Goal: Task Accomplishment & Management: Complete application form

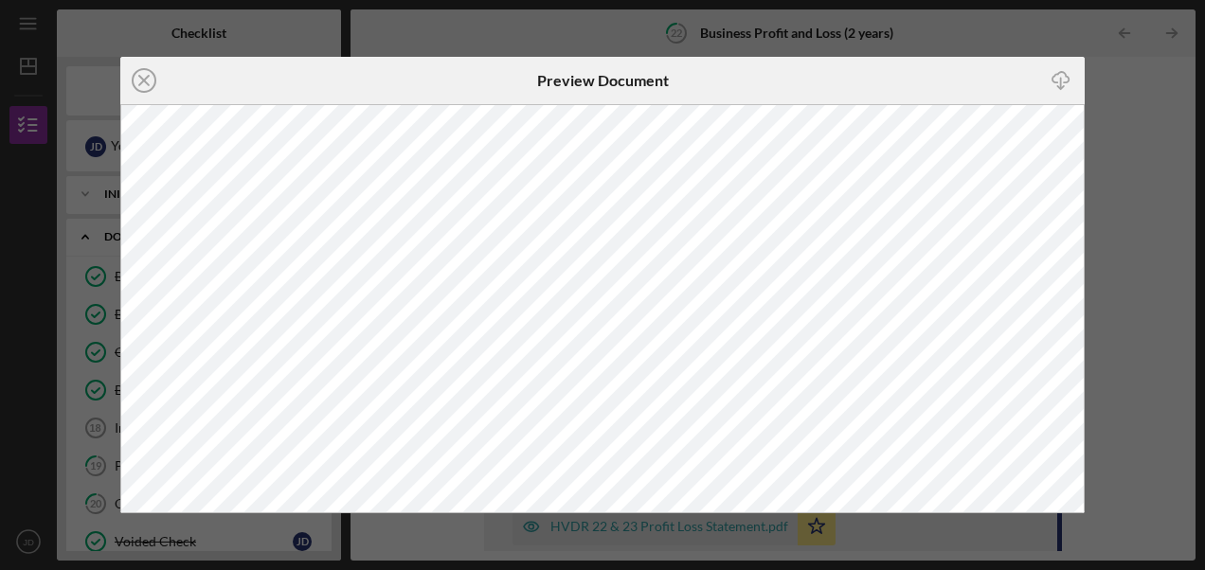
click at [597, 122] on div "Icon/Close Preview Document Icon/Download" at bounding box center [602, 285] width 1205 height 570
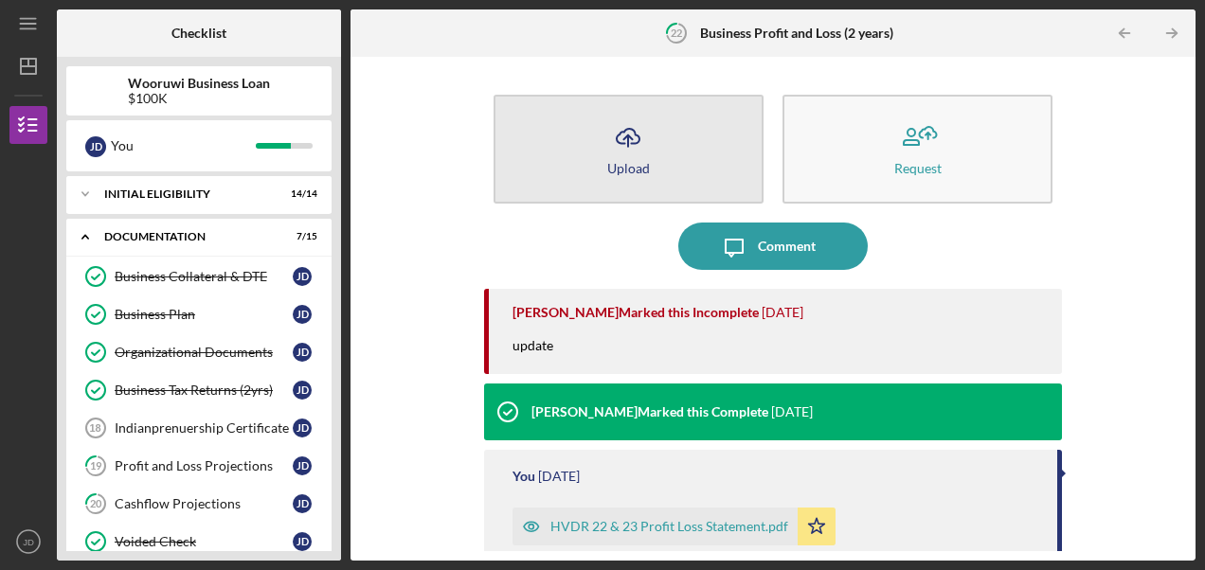
click at [597, 161] on div "Upload" at bounding box center [628, 168] width 43 height 14
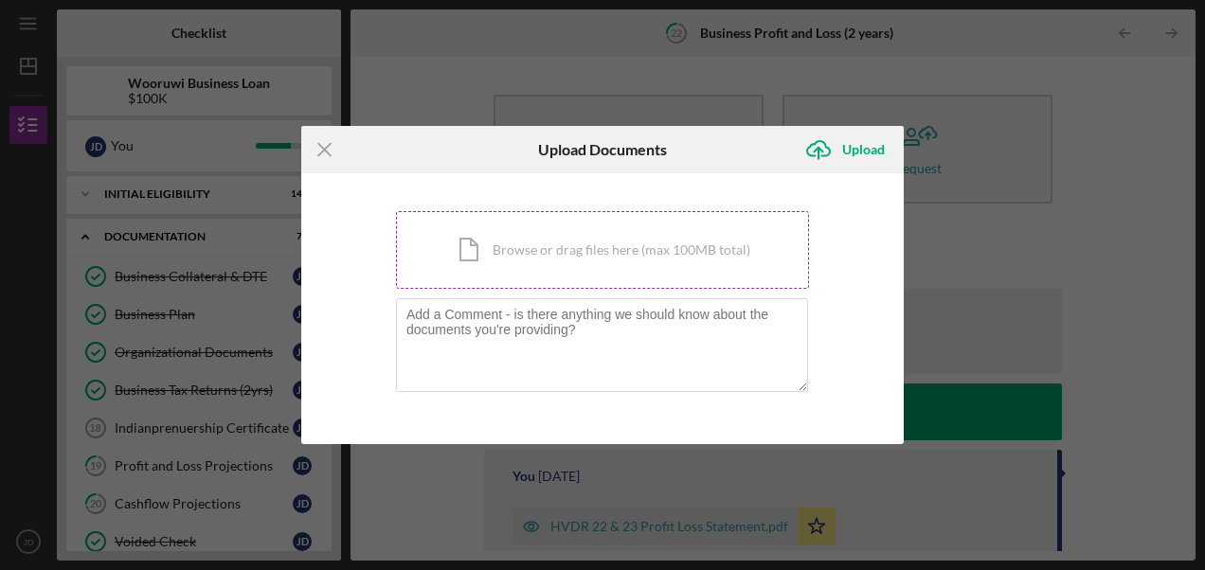
click at [597, 265] on div "Icon/Document Browse or drag files here (max 100MB total) Tap to choose files o…" at bounding box center [602, 250] width 413 height 78
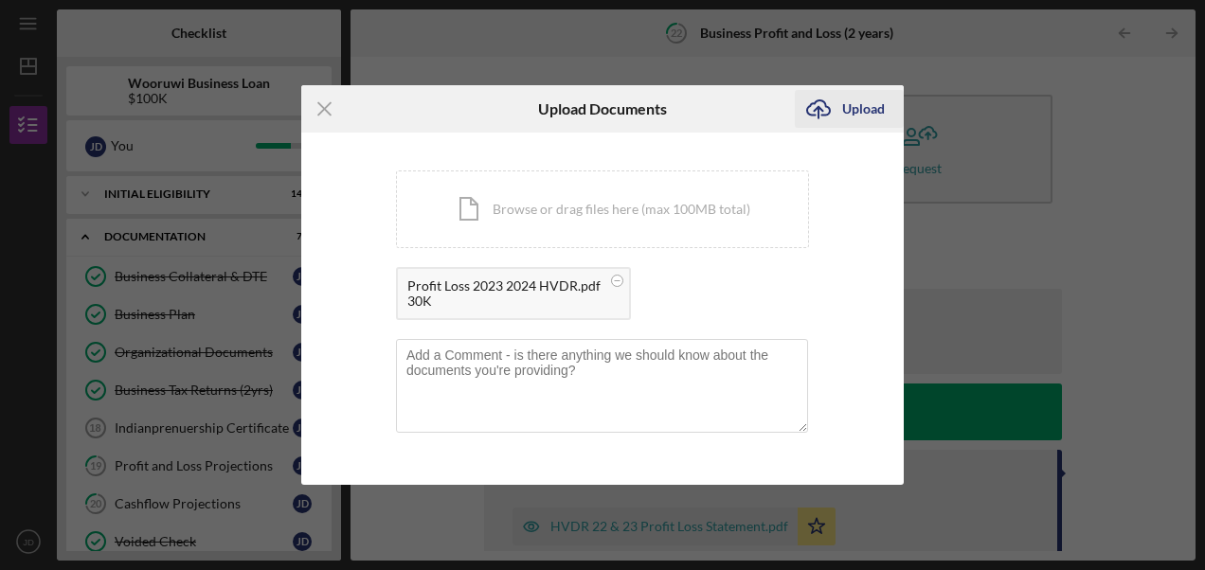
click at [597, 117] on icon "Icon/Upload" at bounding box center [818, 108] width 47 height 47
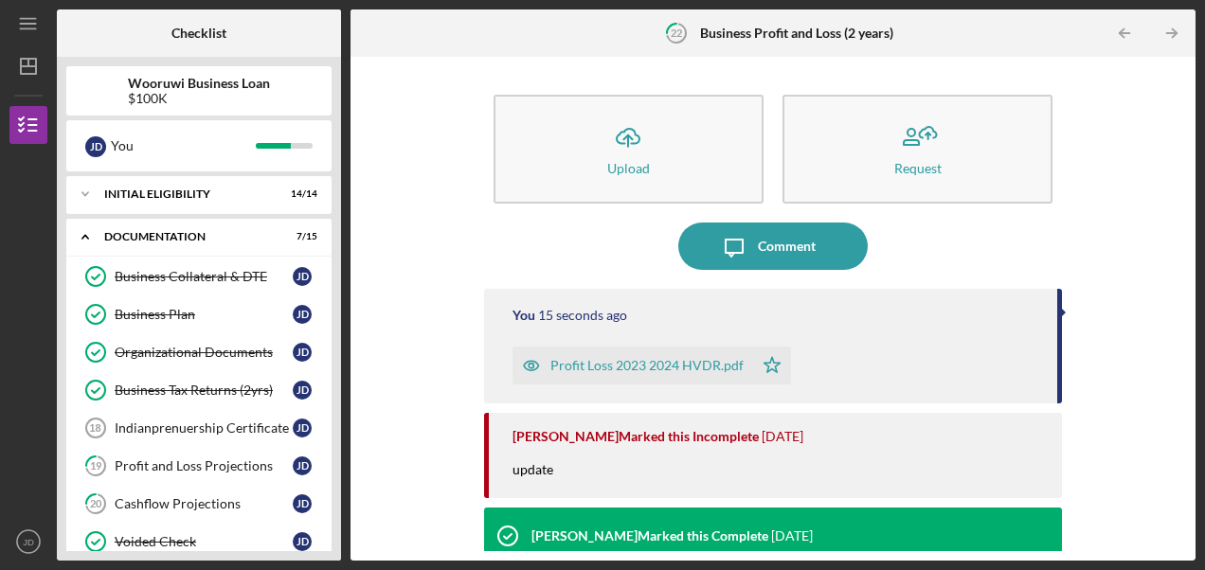
click at [214, 547] on div "Business Profit and Loss (2 years)" at bounding box center [204, 580] width 178 height 30
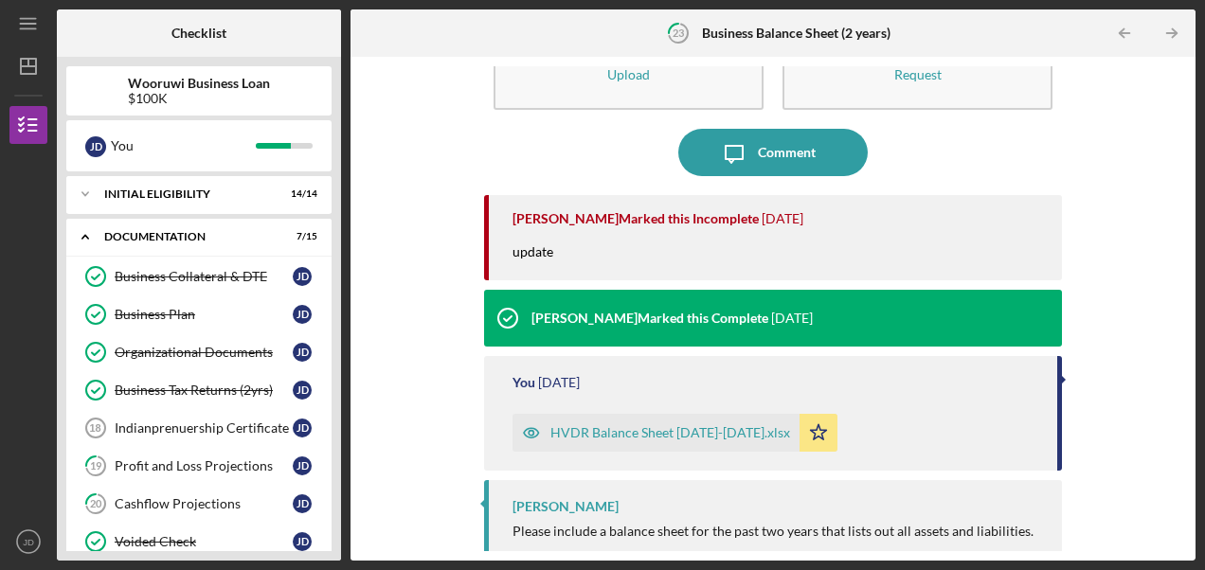
scroll to position [105, 0]
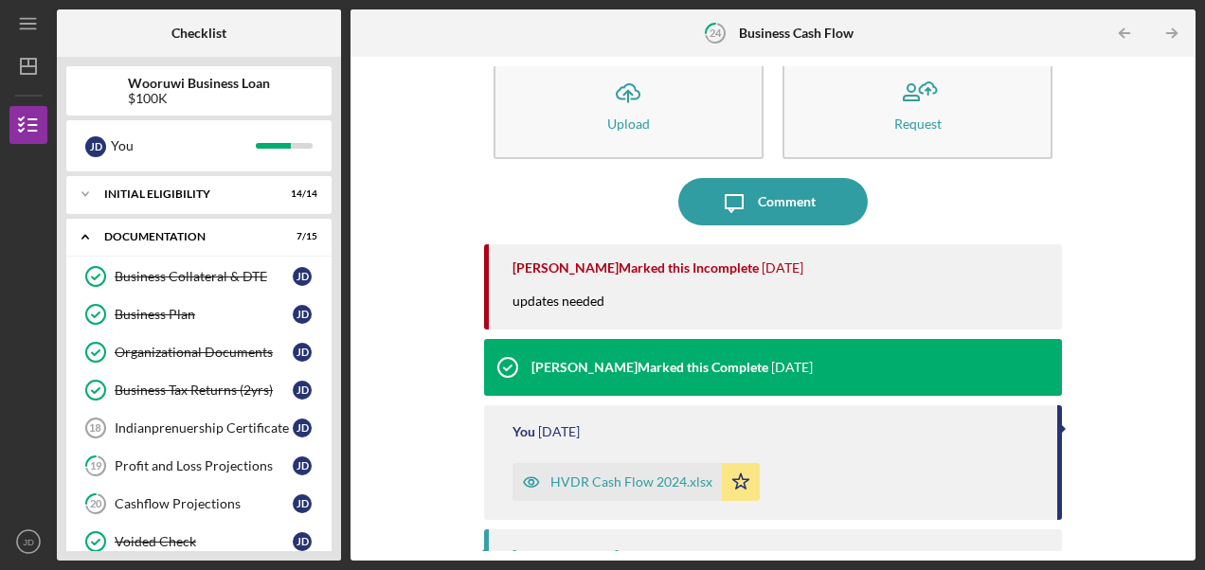
scroll to position [48, 0]
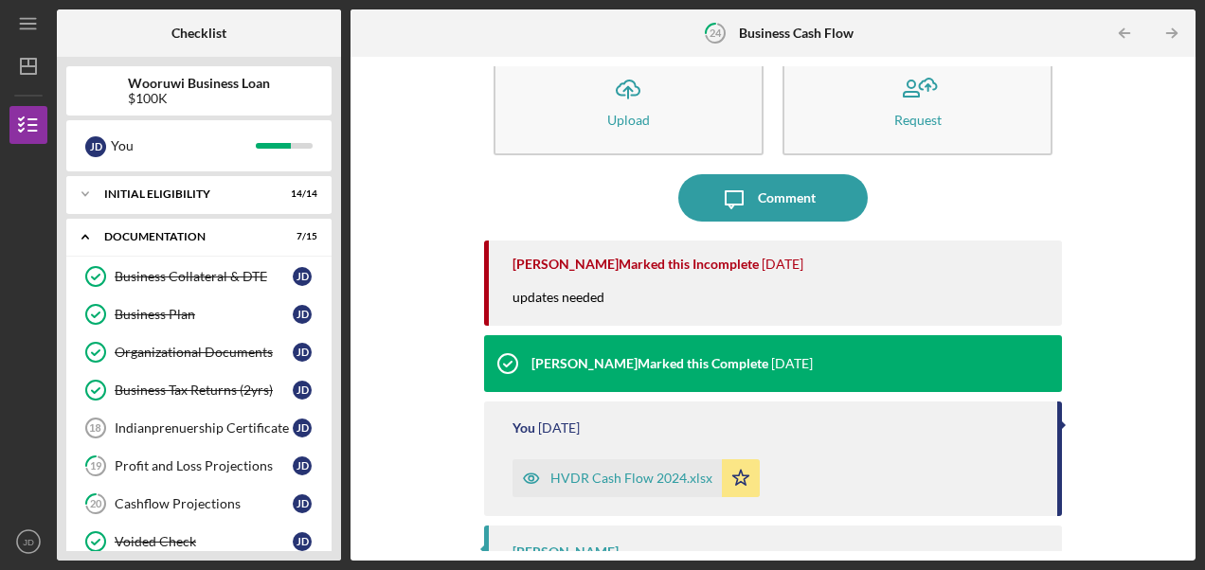
click at [597, 488] on div "HVDR Cash Flow 2024.xlsx" at bounding box center [617, 479] width 209 height 38
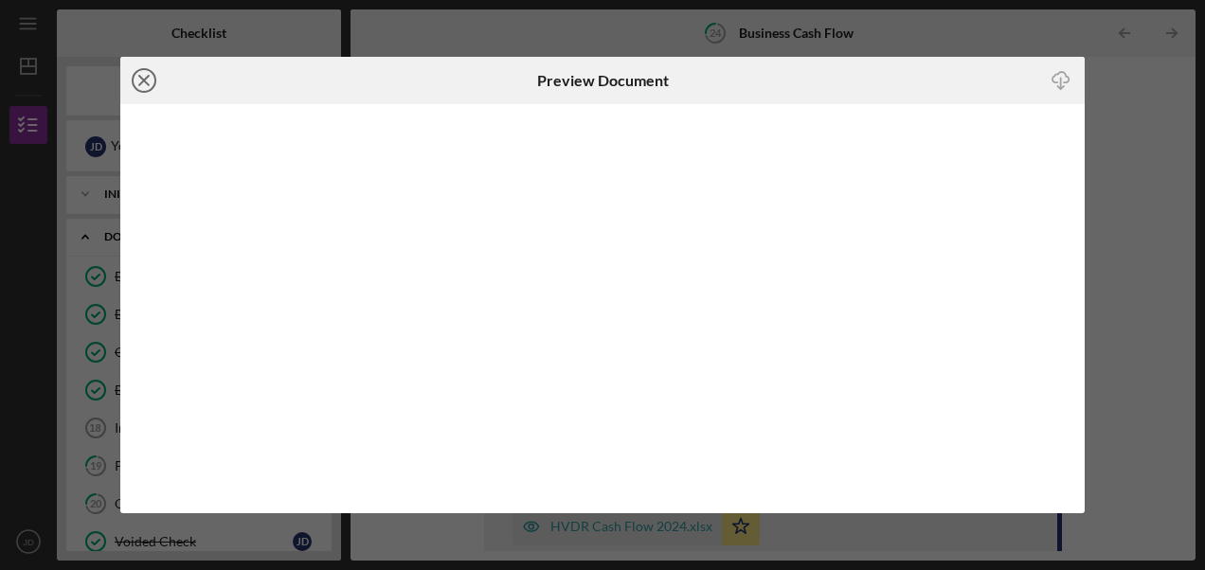
click at [155, 81] on circle at bounding box center [144, 80] width 23 height 23
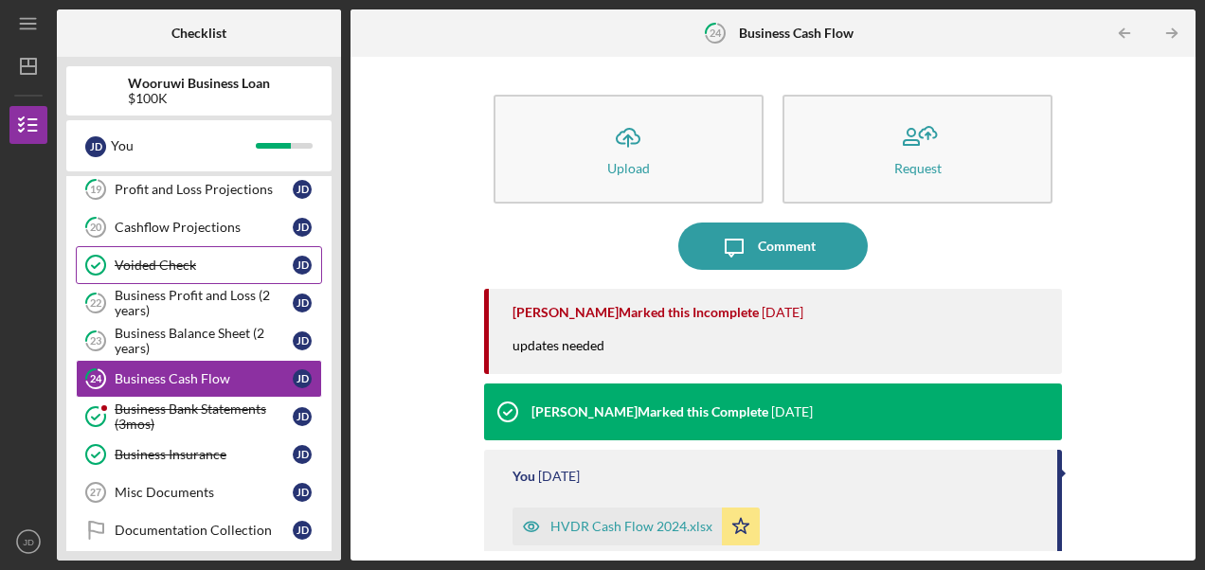
scroll to position [279, 0]
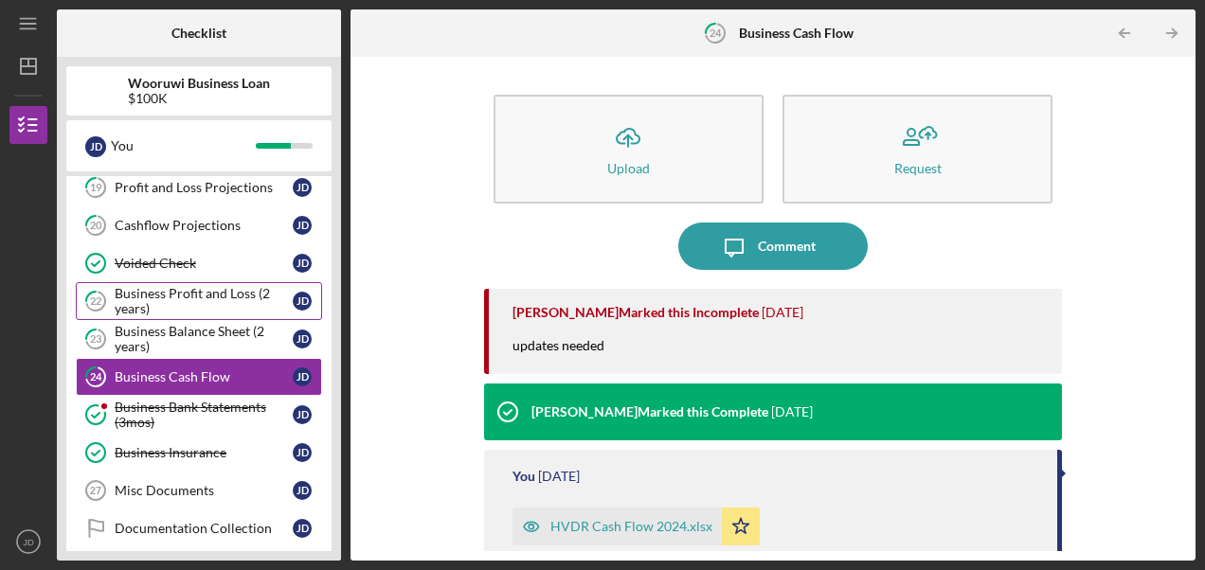
click at [204, 303] on div "Business Profit and Loss (2 years)" at bounding box center [204, 301] width 178 height 30
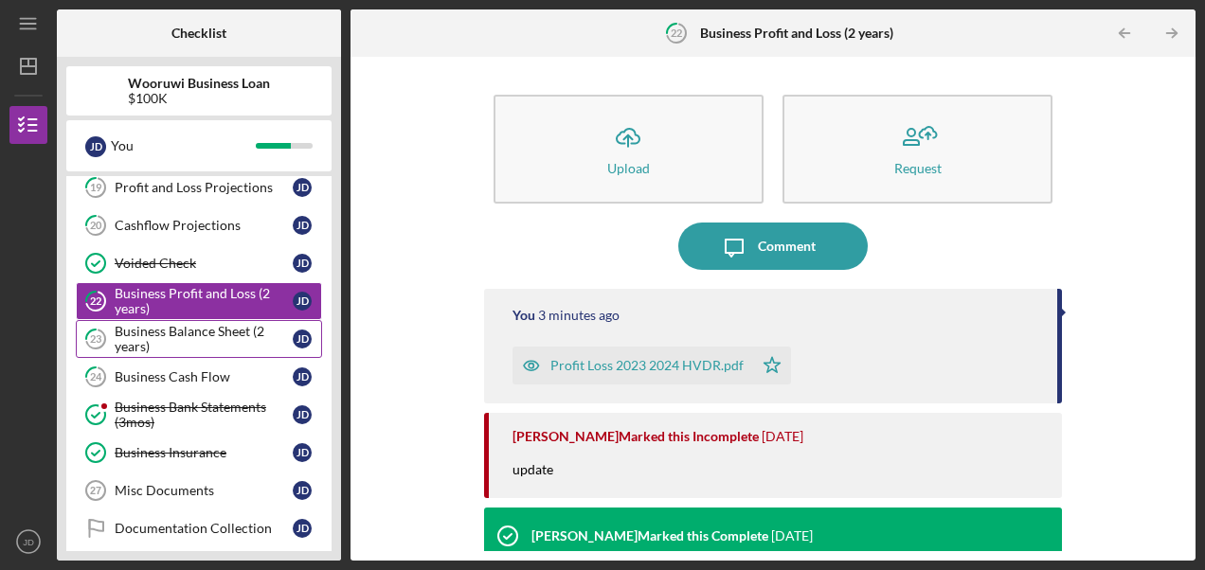
click at [203, 330] on div "Business Balance Sheet (2 years)" at bounding box center [204, 339] width 178 height 30
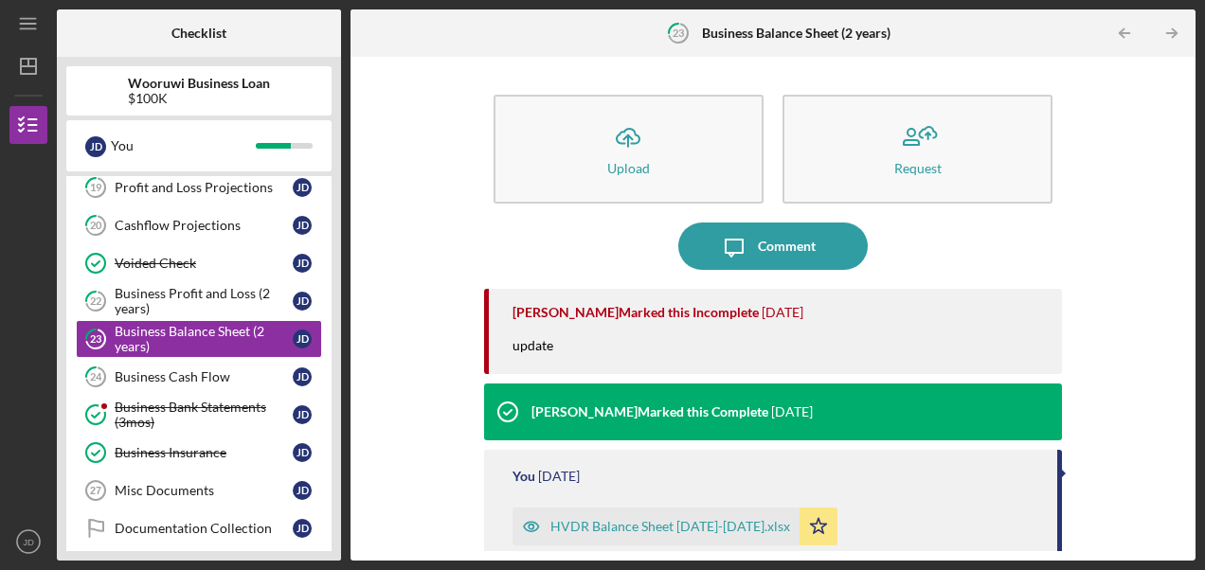
click at [597, 517] on div "HVDR Balance Sheet [DATE]-[DATE].xlsx" at bounding box center [656, 527] width 287 height 38
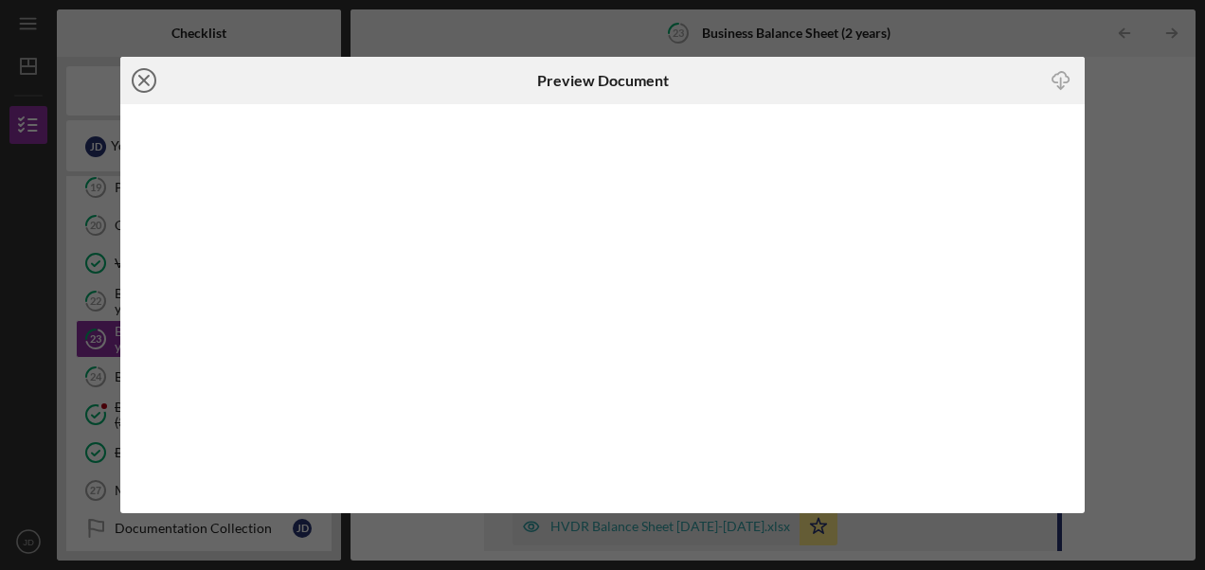
click at [148, 80] on icon "Icon/Close" at bounding box center [143, 80] width 47 height 47
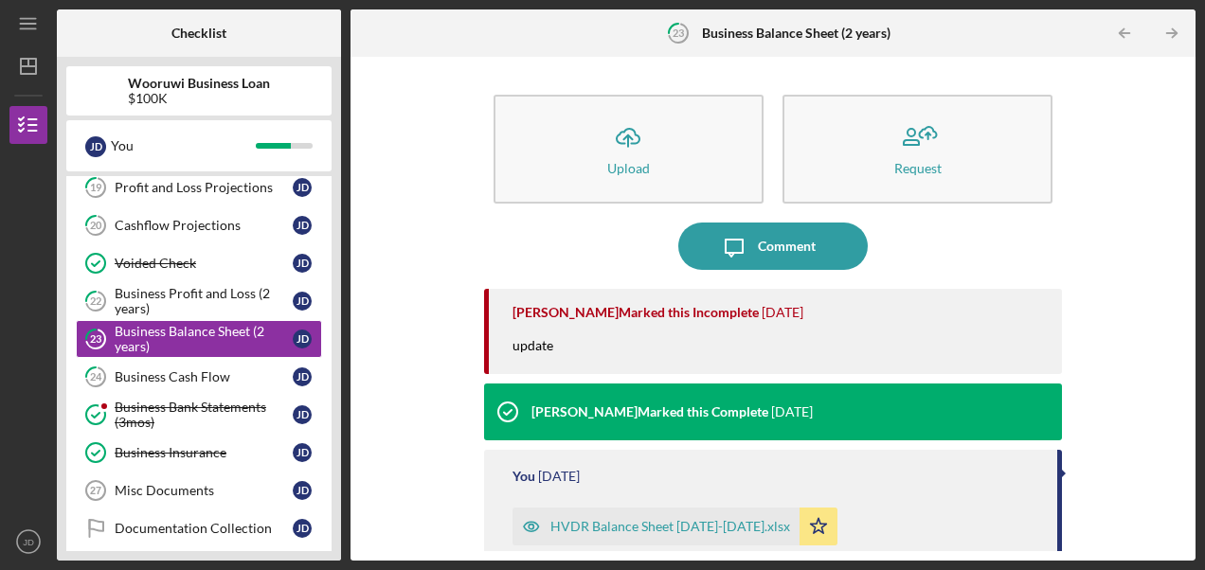
click at [597, 484] on div "You [DATE] HVDR Balance Sheet [DATE]-[DATE].xlsx Icon/Star" at bounding box center [773, 507] width 578 height 115
